Goal: Book appointment/travel/reservation

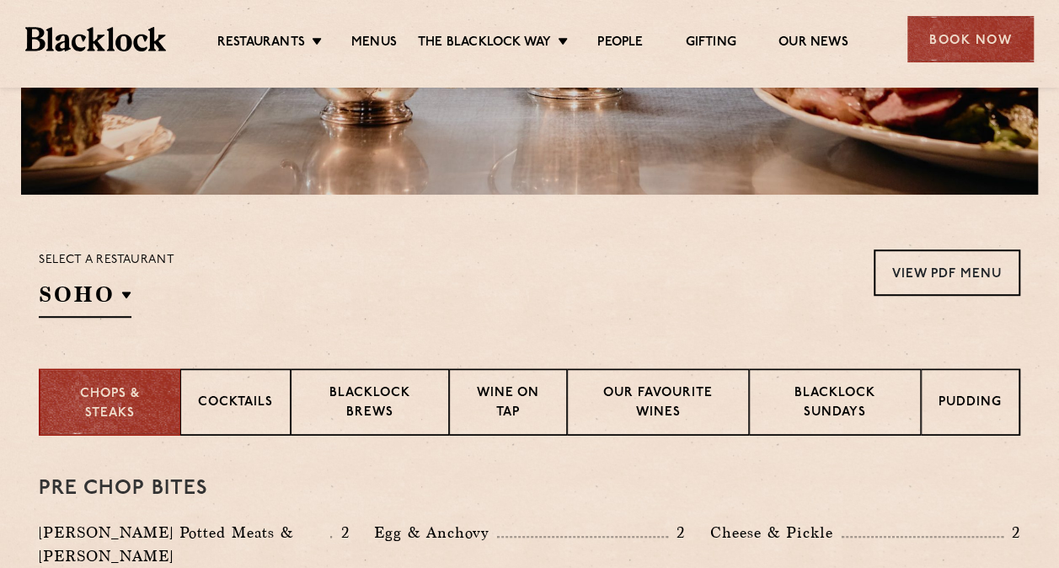
scroll to position [421, 0]
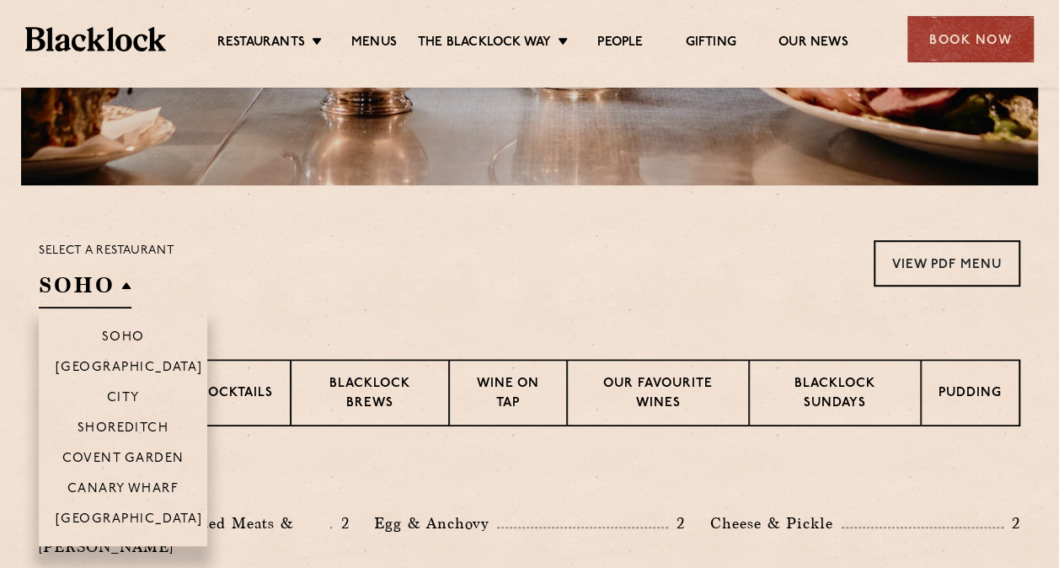
click at [86, 285] on h2 "SOHO" at bounding box center [85, 289] width 93 height 38
click at [117, 453] on p "Covent Garden" at bounding box center [123, 460] width 122 height 17
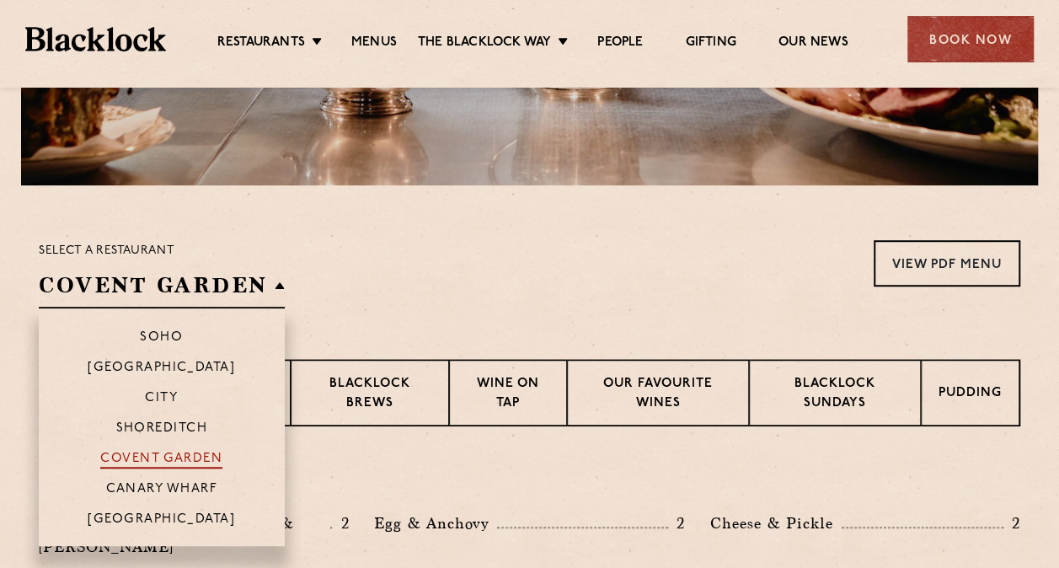
click at [182, 458] on p "Covent Garden" at bounding box center [161, 460] width 122 height 17
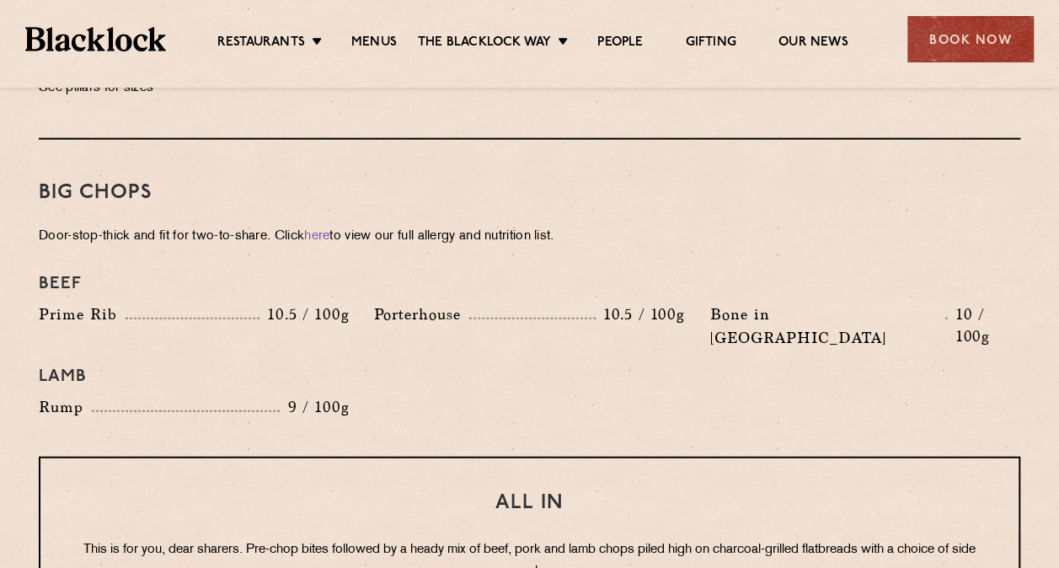
scroll to position [1581, 0]
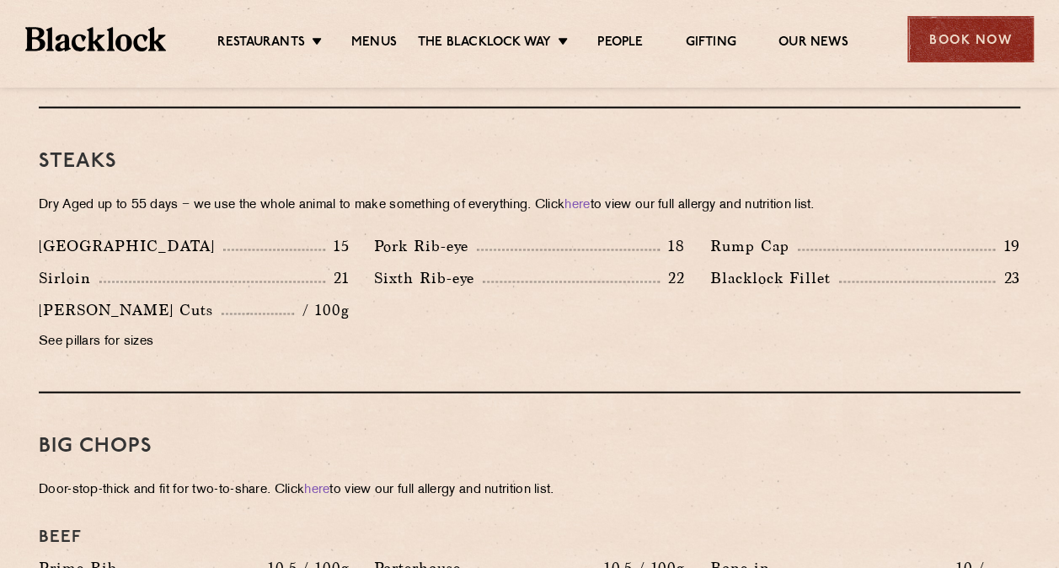
click at [959, 44] on div "Book Now" at bounding box center [970, 39] width 126 height 46
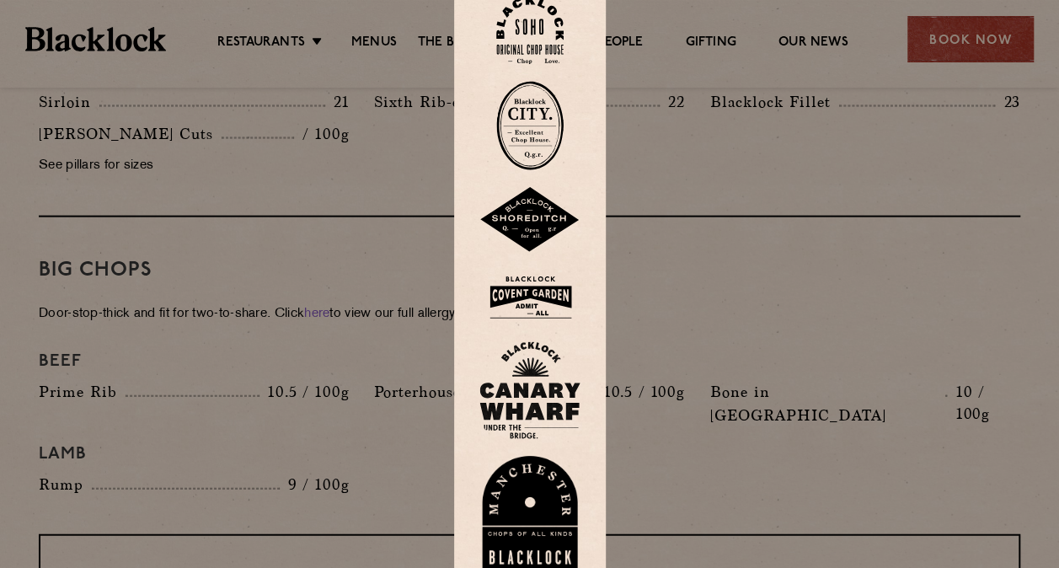
scroll to position [1749, 0]
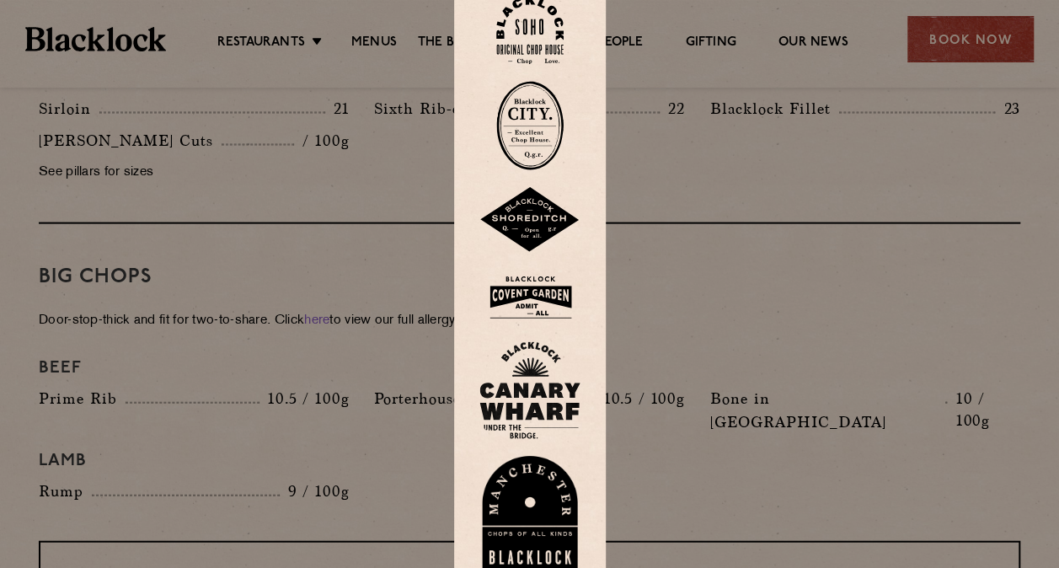
click at [526, 292] on img at bounding box center [529, 297] width 101 height 55
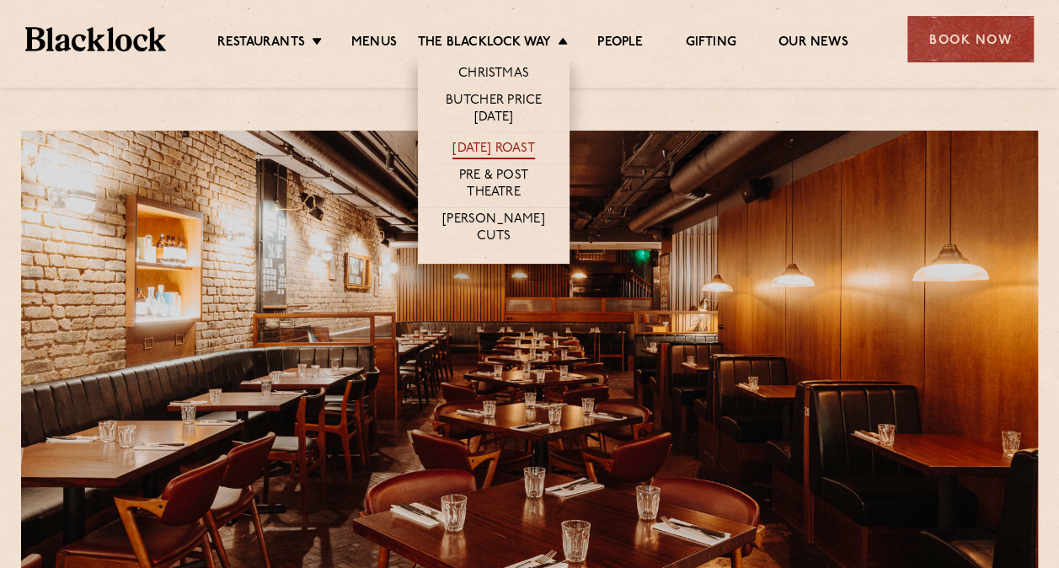
click at [503, 145] on link "[DATE] Roast" at bounding box center [493, 150] width 82 height 19
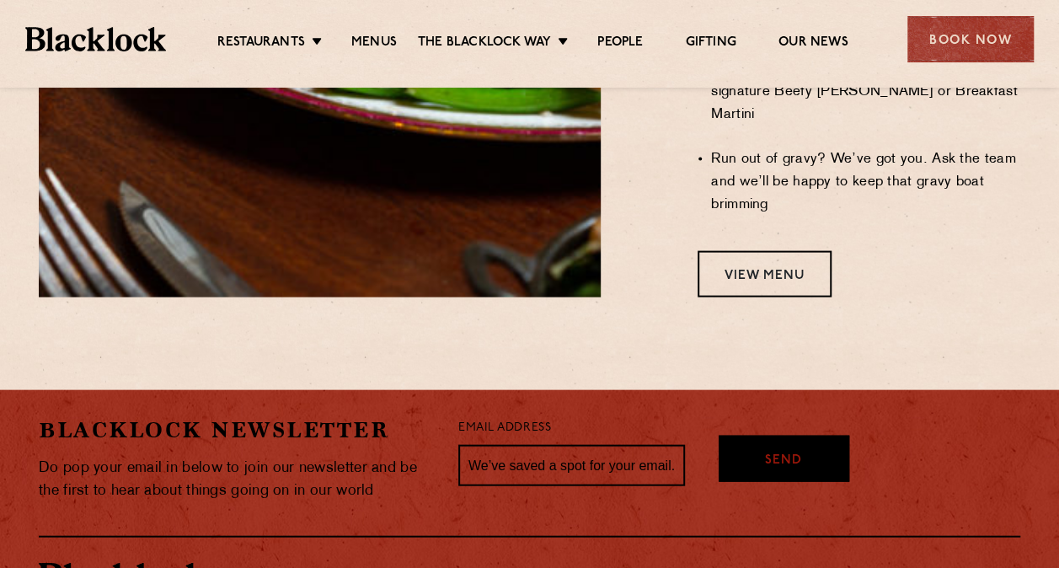
scroll to position [1685, 0]
